Goal: Task Accomplishment & Management: Complete application form

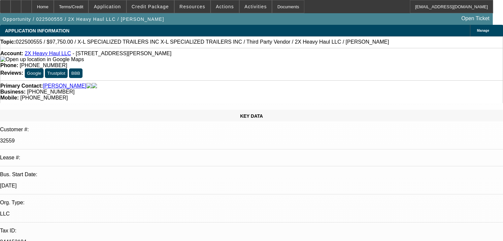
select select "0.15"
select select "2"
select select "0"
select select "6"
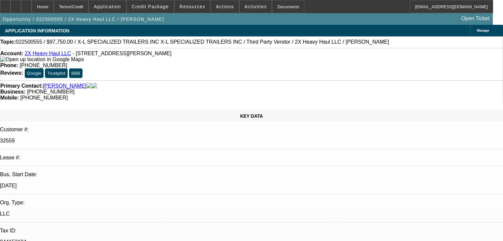
select select "0.1"
select select "0"
select select "6"
select select "0.1"
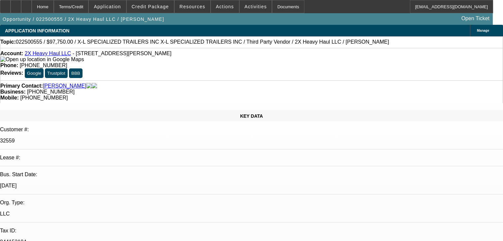
select select "0"
select select "6"
select select "0"
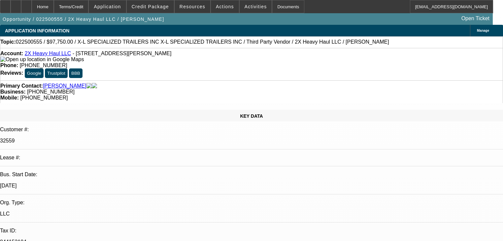
select select "0"
select select "6"
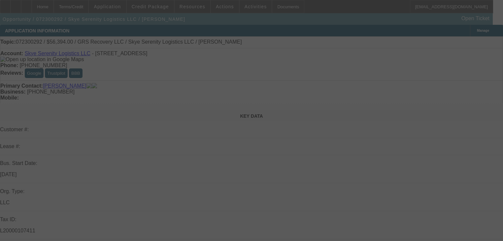
select select "0"
select select "2"
select select "0.1"
select select "4"
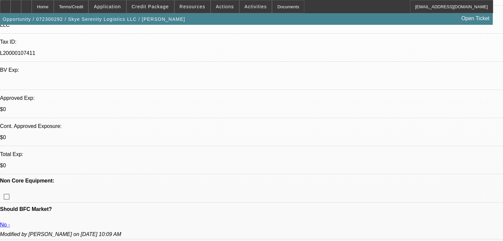
scroll to position [185, 0]
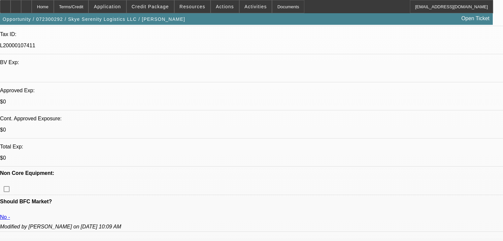
click at [162, 3] on span at bounding box center [150, 7] width 47 height 16
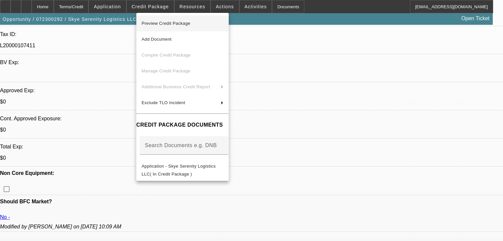
click at [189, 26] on span "Preview Credit Package" at bounding box center [183, 23] width 82 height 8
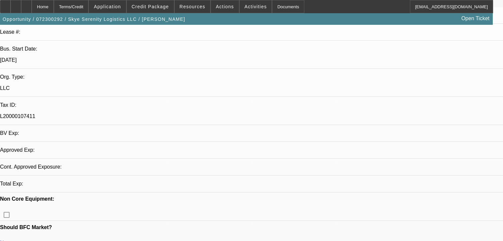
select select "0"
select select "2"
select select "0.1"
select select "4"
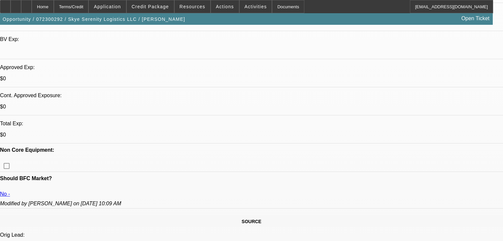
scroll to position [211, 0]
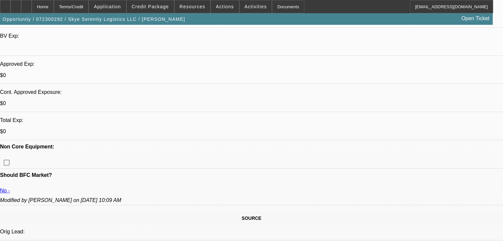
click at [155, 4] on span at bounding box center [150, 7] width 47 height 16
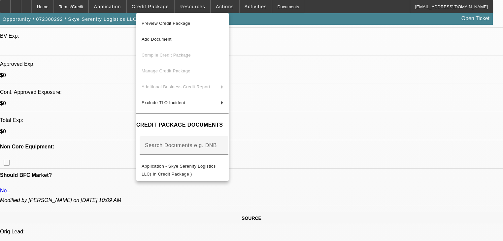
click at [180, 18] on button "Preview Credit Package" at bounding box center [182, 24] width 92 height 16
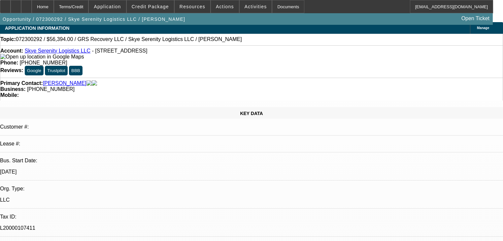
scroll to position [0, 0]
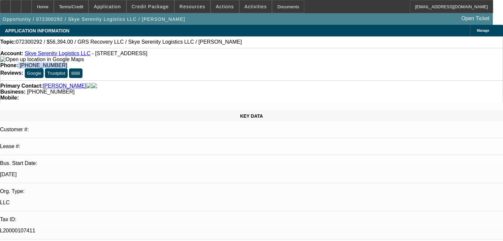
drag, startPoint x: 187, startPoint y: 53, endPoint x: 230, endPoint y: 52, distance: 43.3
click at [230, 62] on div "Phone: (727) 249-6803" at bounding box center [251, 65] width 503 height 6
copy div "(727) 249-6803"
drag, startPoint x: 353, startPoint y: 67, endPoint x: 351, endPoint y: 77, distance: 10.4
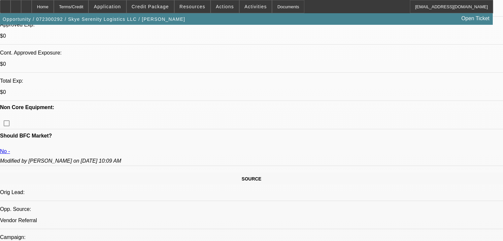
scroll to position [238, 0]
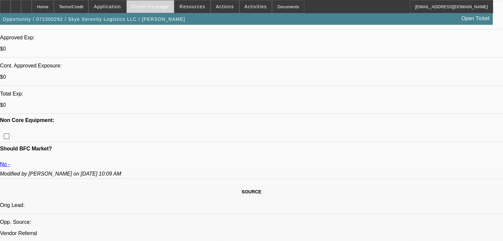
click at [151, 5] on span "Credit Package" at bounding box center [150, 6] width 37 height 5
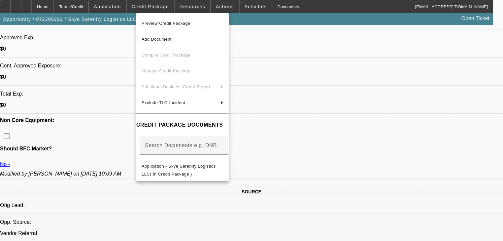
click at [151, 5] on div at bounding box center [251, 120] width 503 height 241
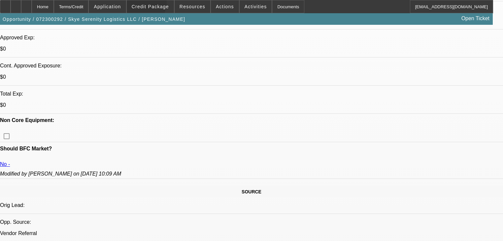
click at [151, 5] on span "Credit Package" at bounding box center [150, 6] width 37 height 5
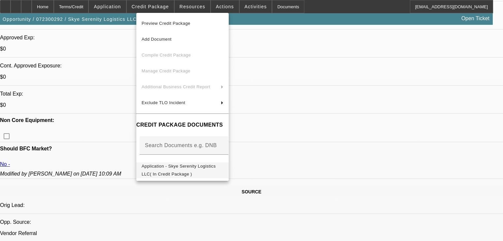
click at [216, 167] on span "Application - Skye Serenity Logistics LLC( In Credit Package )" at bounding box center [179, 169] width 74 height 13
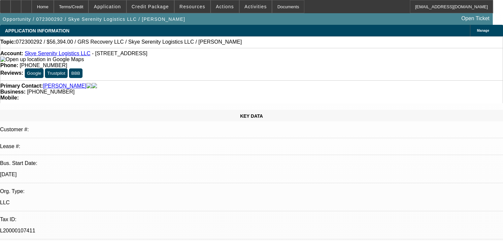
scroll to position [11, 0]
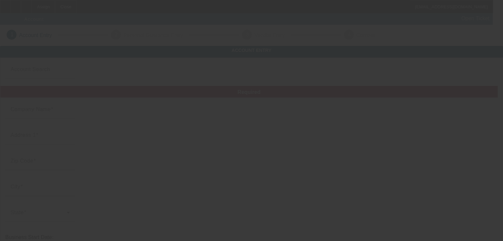
type input "[DATE]"
type input "MSB Transport Service LLC"
type input "[STREET_ADDRESS]"
type input "77523"
type input "Mont Belvieu"
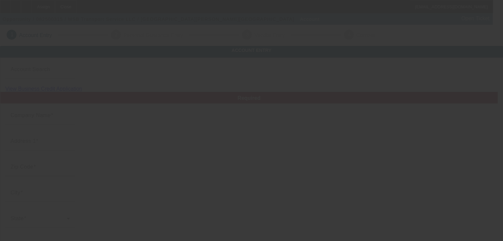
type input "[PHONE_NUMBER]"
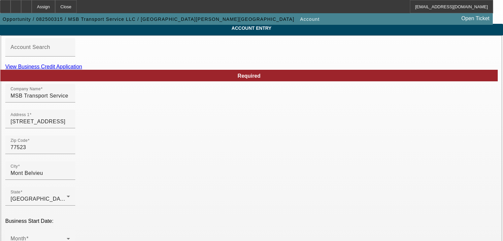
scroll to position [21, 0]
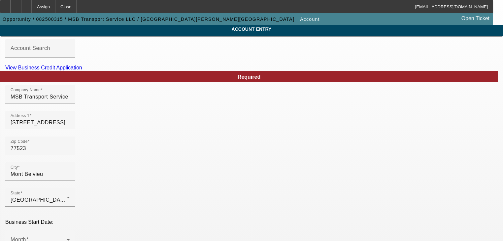
click at [82, 70] on link "View Business Credit Application" at bounding box center [43, 68] width 77 height 6
click at [70, 230] on div "Month" at bounding box center [40, 239] width 59 height 18
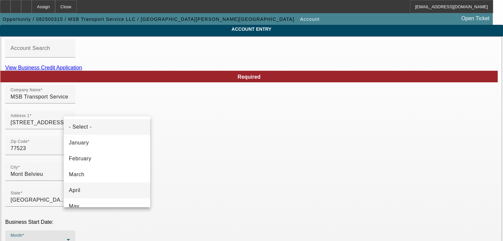
click at [119, 188] on mat-option "April" at bounding box center [107, 190] width 87 height 16
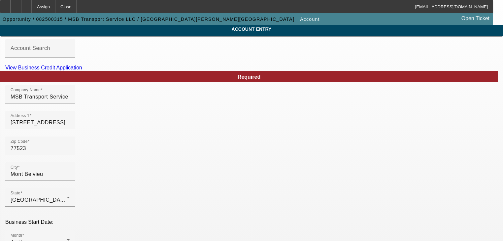
click at [179, 177] on mat-option "2023" at bounding box center [179, 180] width 38 height 16
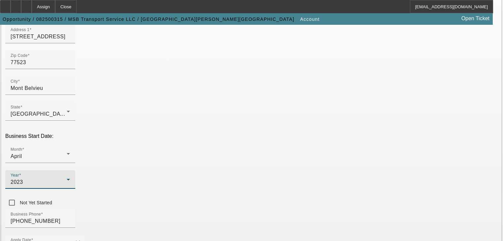
scroll to position [127, 0]
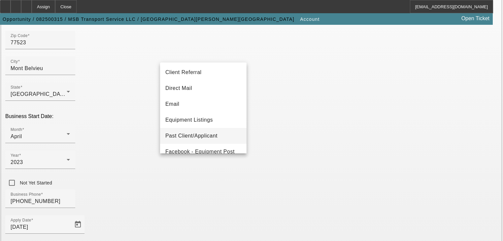
scroll to position [106, 0]
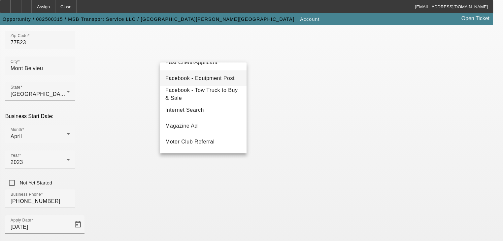
drag, startPoint x: 199, startPoint y: 94, endPoint x: 203, endPoint y: 79, distance: 16.0
click at [203, 79] on div "- Select - Bank Referral Client Referral Direct Mail Email Equipment Listings P…" at bounding box center [203, 107] width 87 height 91
click at [203, 79] on span "Facebook - Equipment Post" at bounding box center [199, 78] width 69 height 8
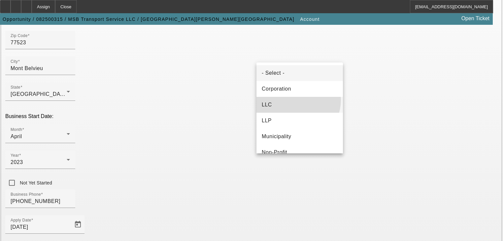
click at [293, 99] on mat-option "LLC" at bounding box center [300, 105] width 87 height 16
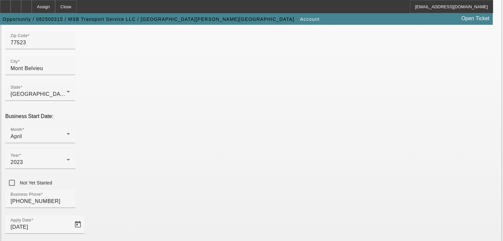
paste input "93-4975241"
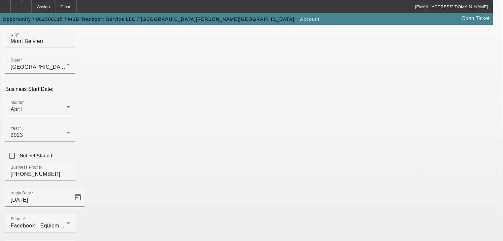
scroll to position [180, 0]
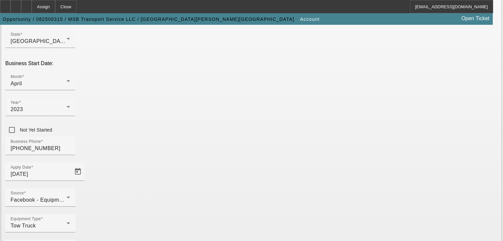
type input "93-4975241"
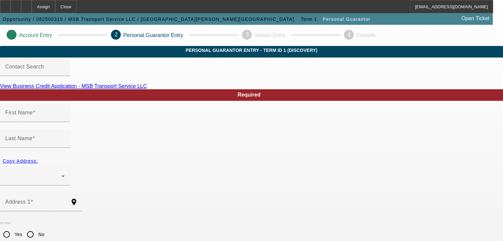
type input "Derik"
type input "Hammes"
radio input "true"
type input "(281) 733-1000"
type input "453-75-5168"
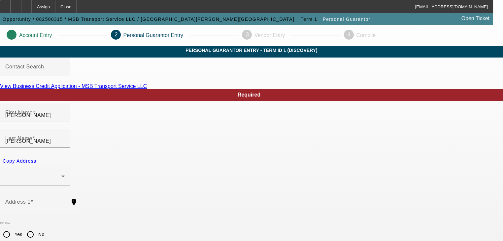
type input "derikhammes@gmail.com"
click at [82, 211] on div at bounding box center [41, 214] width 82 height 7
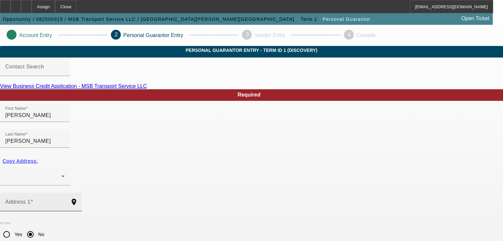
click at [65, 200] on input "Address 1" at bounding box center [34, 204] width 59 height 8
paste input "9819 Oaklawn Dr Mont"
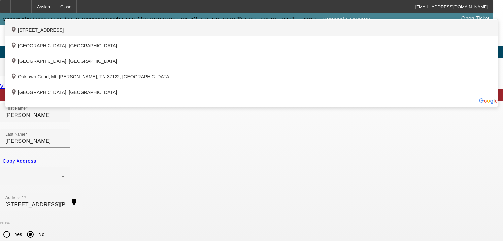
click at [157, 36] on div "add_location 9819 Oaklawn Drive, Mont Belvieu, TX 77523, US" at bounding box center [251, 28] width 493 height 16
type input "9819 Oaklawn Drive"
type input "77523"
type input "Mont Belvieu"
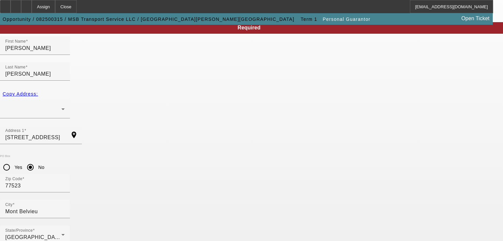
scroll to position [81, 0]
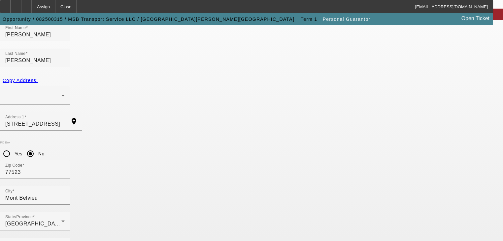
type input "77523"
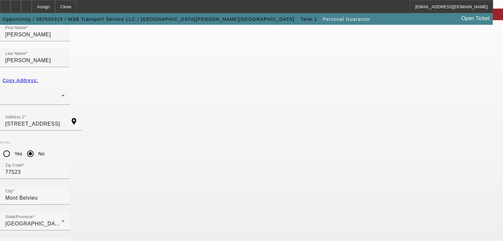
type input "100"
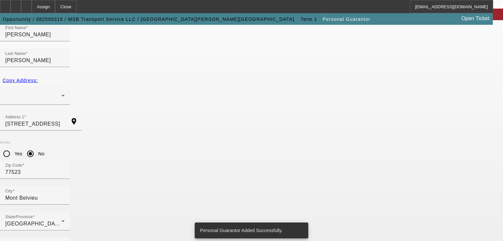
scroll to position [0, 0]
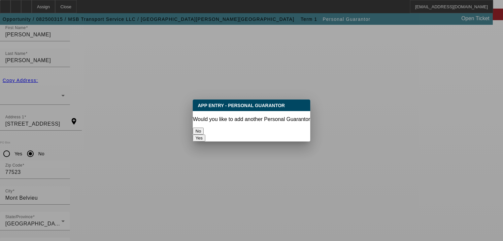
click at [204, 127] on button "No" at bounding box center [198, 130] width 11 height 7
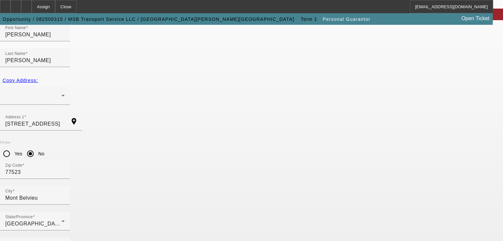
scroll to position [81, 0]
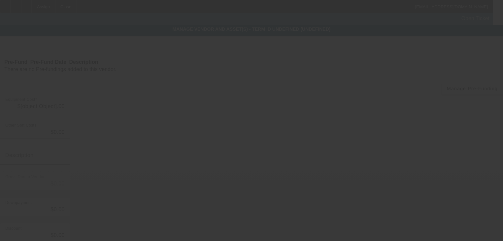
type input "$110,000.00"
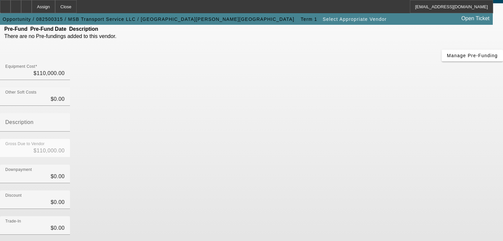
scroll to position [94, 0]
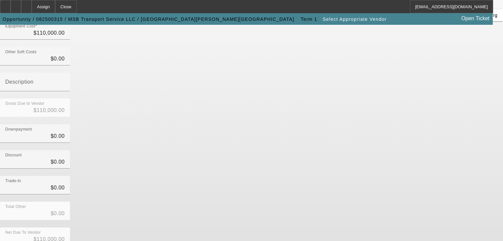
drag, startPoint x: 374, startPoint y: 187, endPoint x: 370, endPoint y: 185, distance: 4.7
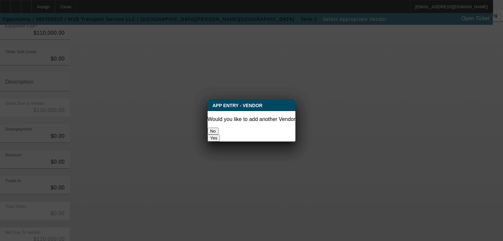
click at [219, 131] on button "No" at bounding box center [213, 130] width 11 height 7
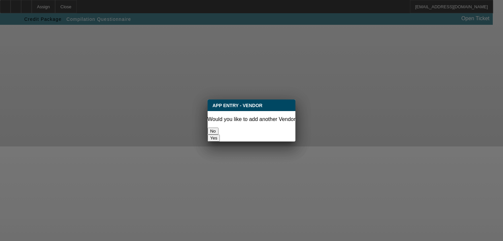
click at [219, 131] on button "No" at bounding box center [213, 130] width 11 height 7
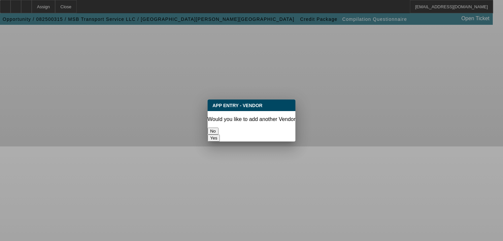
click at [219, 131] on button "No" at bounding box center [213, 130] width 11 height 7
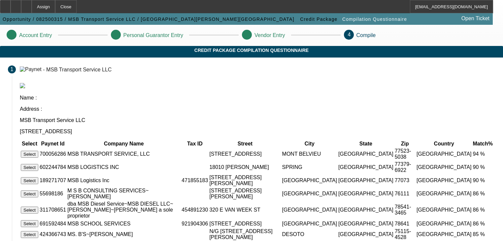
click at [38, 151] on button "Select" at bounding box center [29, 154] width 17 height 7
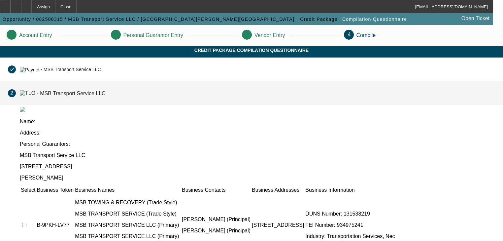
scroll to position [89, 0]
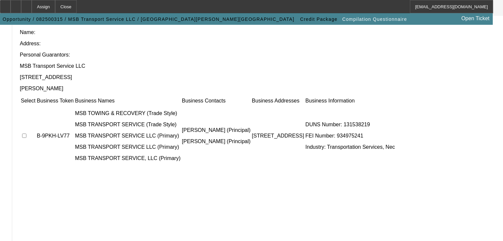
click at [26, 133] on input "checkbox" at bounding box center [24, 135] width 4 height 4
checkbox input "true"
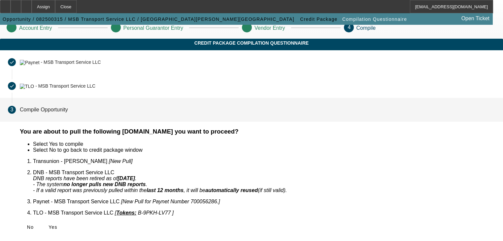
scroll to position [0, 0]
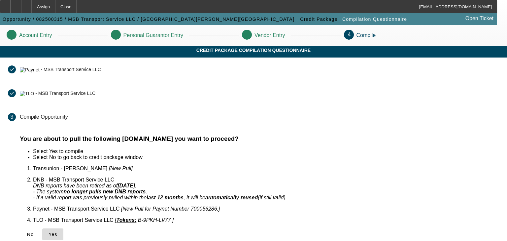
click at [57, 231] on span "Yes" at bounding box center [53, 233] width 9 height 5
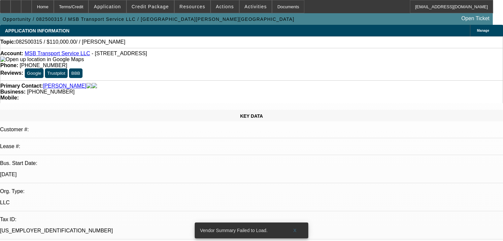
select select "0"
select select "2"
select select "0.1"
select select "4"
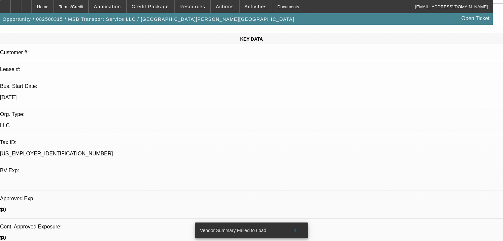
select select "0"
select select "2"
select select "0.1"
select select "4"
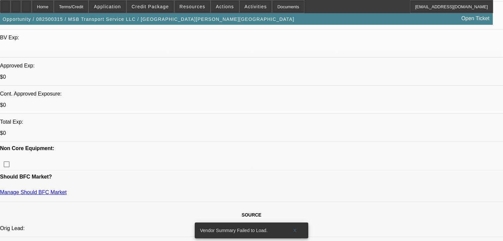
scroll to position [238, 0]
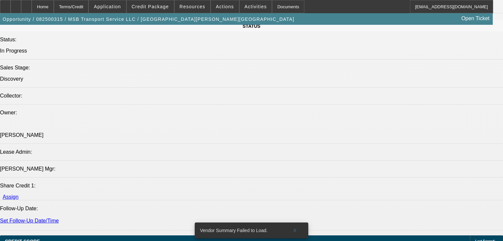
scroll to position [819, 0]
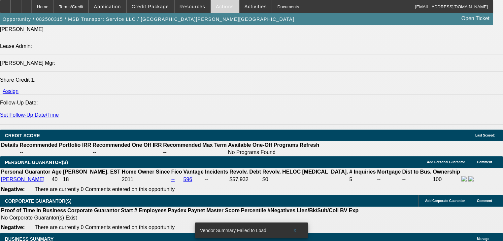
click at [214, 10] on span at bounding box center [225, 7] width 28 height 16
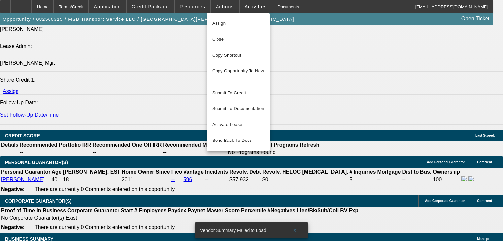
click at [236, 11] on div at bounding box center [251, 120] width 503 height 241
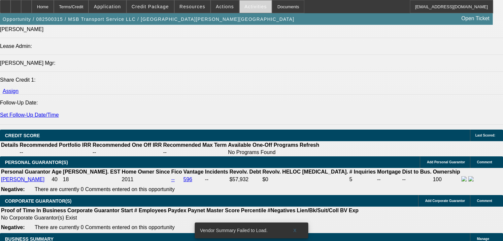
click at [240, 9] on span at bounding box center [256, 7] width 32 height 16
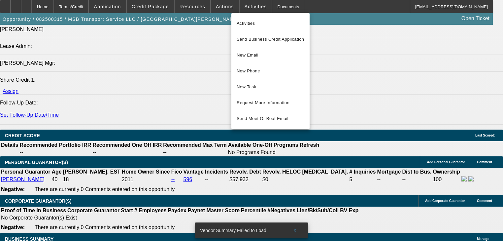
click at [194, 8] on div at bounding box center [251, 120] width 503 height 241
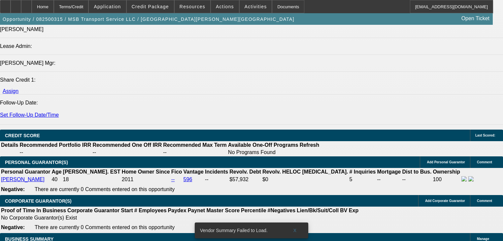
click at [194, 8] on span "Resources" at bounding box center [193, 6] width 26 height 5
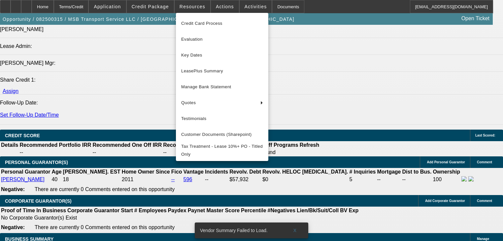
click at [218, 11] on div at bounding box center [251, 120] width 503 height 241
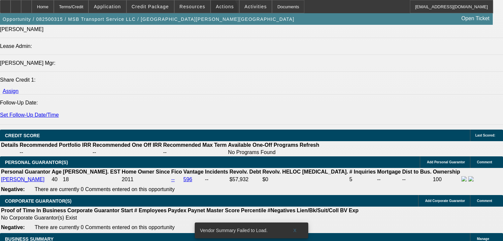
click at [218, 11] on span at bounding box center [225, 7] width 28 height 16
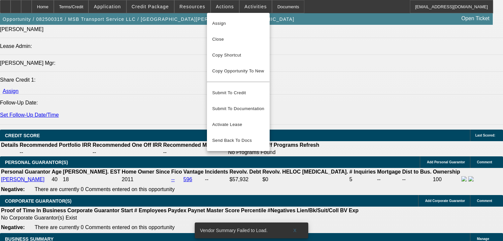
click at [239, 8] on div at bounding box center [251, 120] width 503 height 241
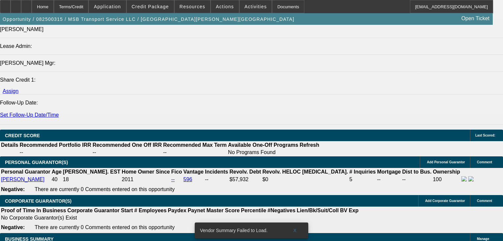
click at [245, 8] on span "Activities" at bounding box center [256, 6] width 22 height 5
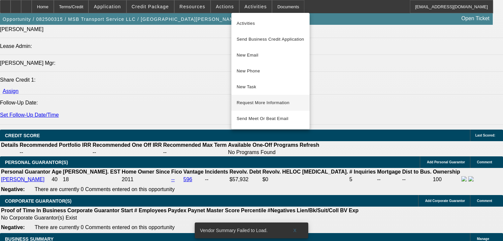
click at [269, 103] on span "Request More Information" at bounding box center [271, 103] width 68 height 8
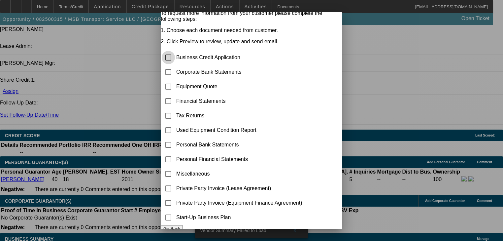
scroll to position [38, 0]
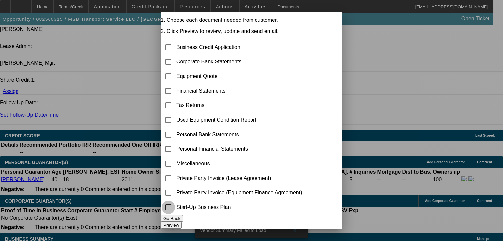
click at [175, 200] on input "checkbox" at bounding box center [168, 206] width 13 height 13
checkbox input "true"
click at [182, 222] on button "Preview" at bounding box center [171, 225] width 21 height 7
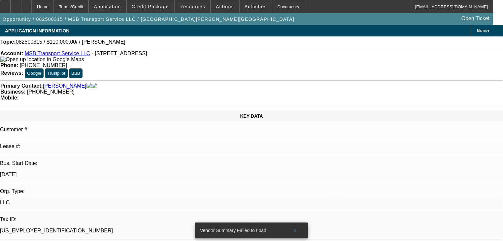
scroll to position [819, 0]
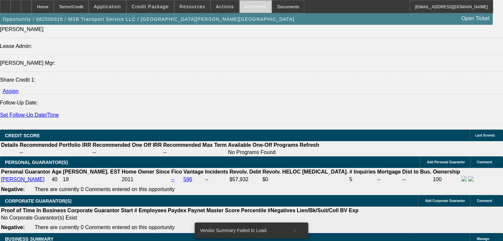
click at [240, 11] on span at bounding box center [256, 7] width 32 height 16
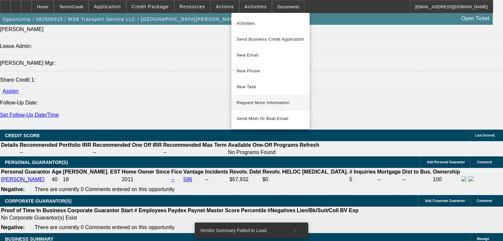
click at [265, 101] on span "Request More Information" at bounding box center [271, 103] width 68 height 8
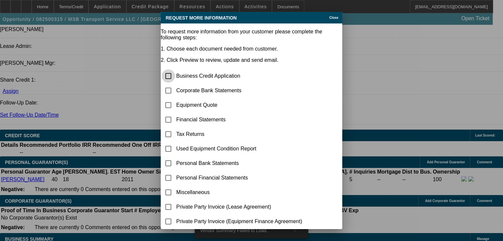
scroll to position [38, 0]
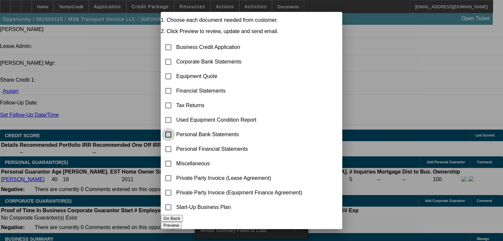
click at [175, 128] on input "checkbox" at bounding box center [168, 134] width 13 height 13
checkbox input "true"
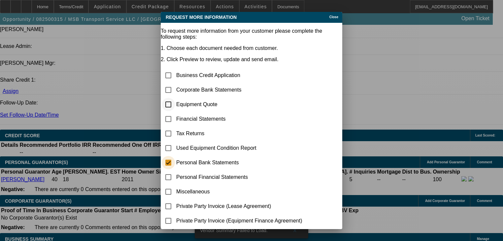
scroll to position [0, 0]
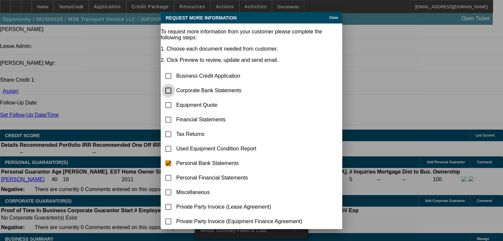
click at [175, 84] on input "checkbox" at bounding box center [168, 90] width 13 height 13
checkbox input "true"
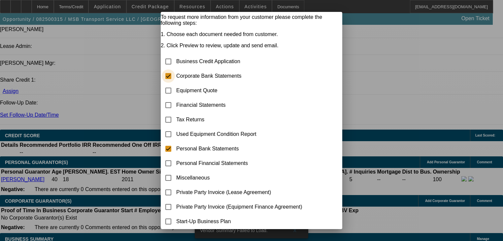
scroll to position [38, 0]
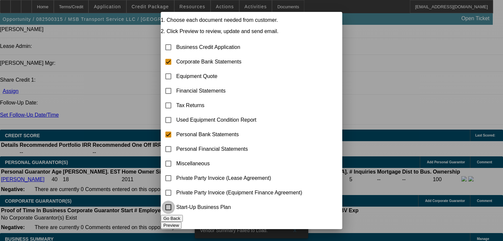
click at [175, 200] on input "checkbox" at bounding box center [168, 206] width 13 height 13
checkbox input "true"
click at [182, 222] on button "Preview" at bounding box center [171, 225] width 21 height 7
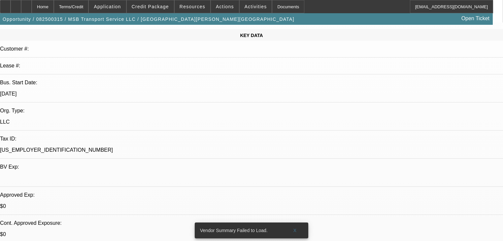
scroll to position [106, 0]
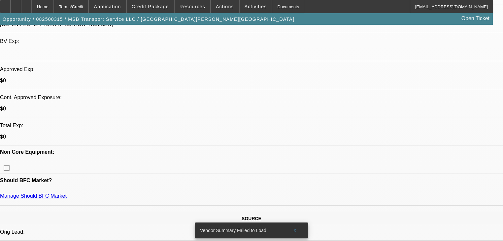
scroll to position [238, 0]
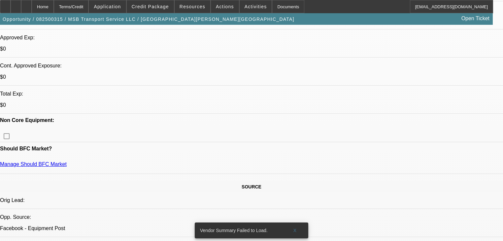
radio input "true"
type textarea "Start up- bc of score no finpac. Need start up business plan and personal banks"
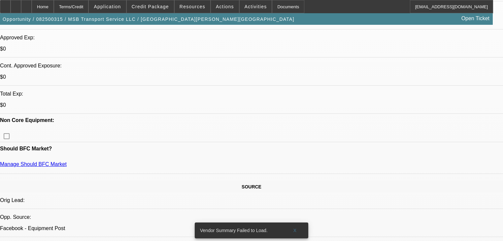
radio input "true"
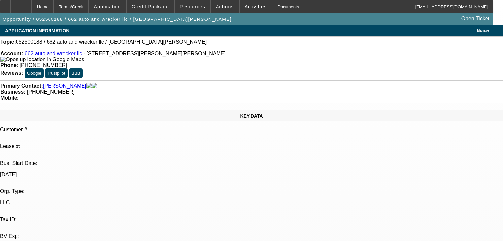
select select "0"
select select "2"
select select "0.1"
select select "4"
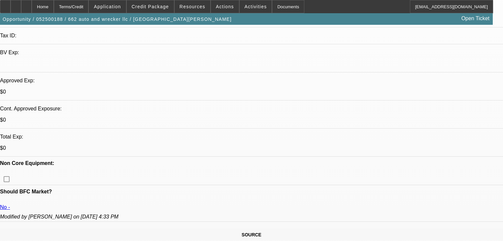
scroll to position [185, 0]
